Goal: Transaction & Acquisition: Purchase product/service

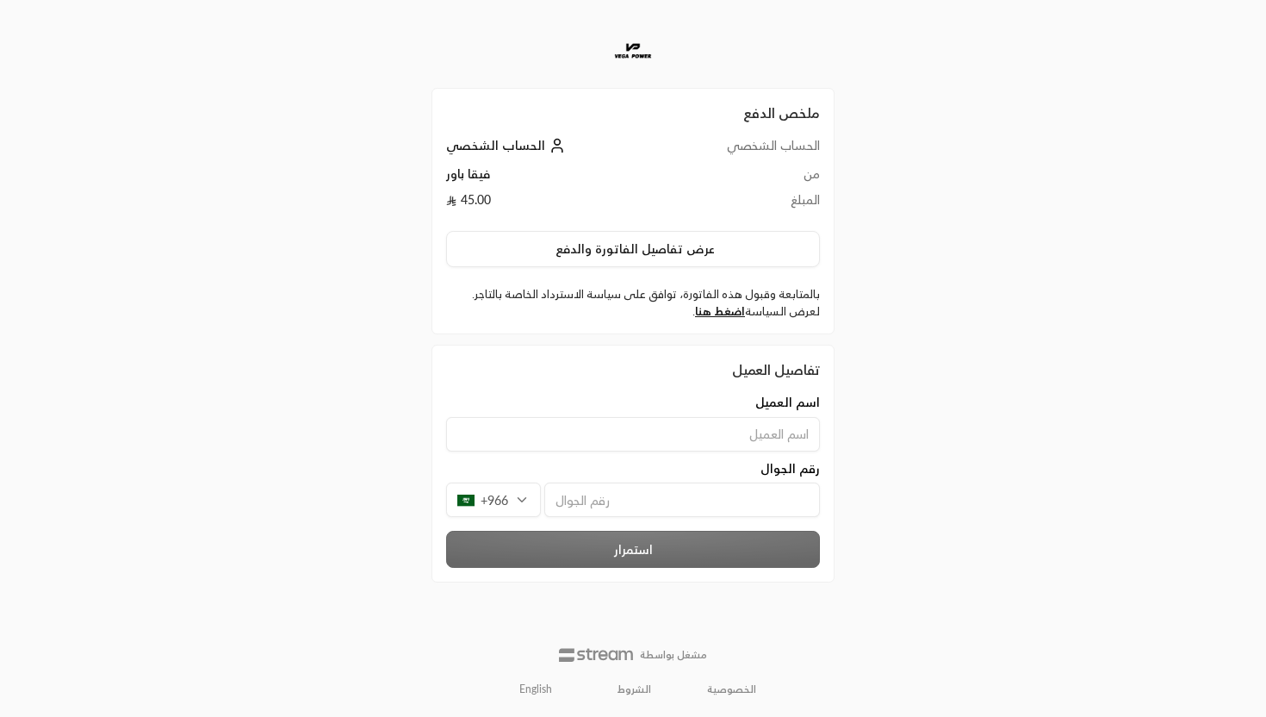
click at [1081, 390] on div "ملخص الدفع الحساب الشخصي الحساب الشخصي من فيقا باور المبلغ 45.00 عرض تفاصيل الف…" at bounding box center [633, 358] width 1266 height 717
